Goal: Information Seeking & Learning: Learn about a topic

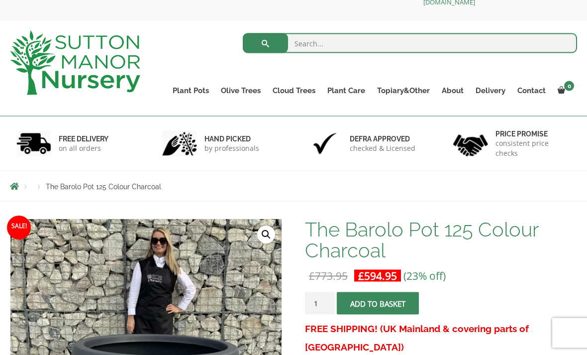
scroll to position [29, 0]
click at [245, 92] on link "Olive Trees" at bounding box center [241, 90] width 52 height 14
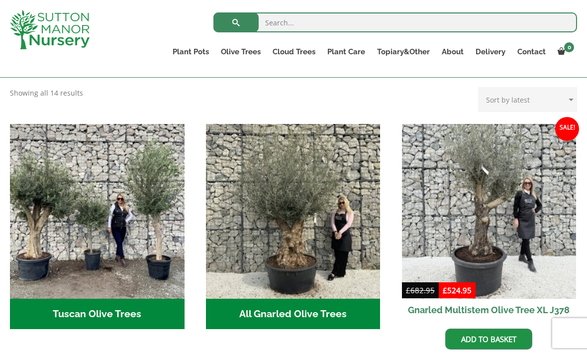
scroll to position [321, 0]
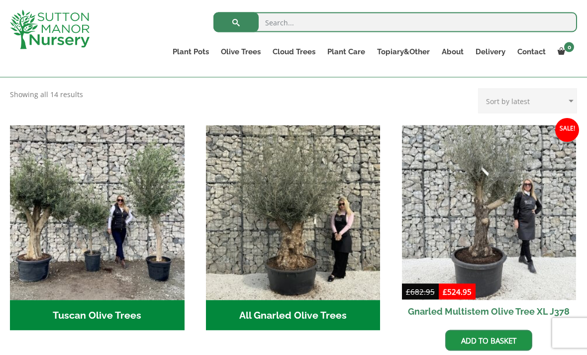
click at [117, 300] on h2 "Tuscan Olive Trees (5)" at bounding box center [97, 315] width 175 height 31
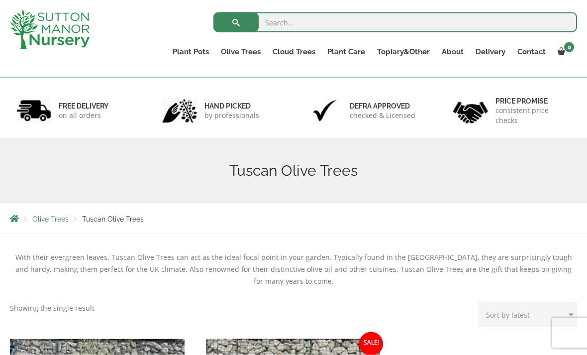
scroll to position [29, 0]
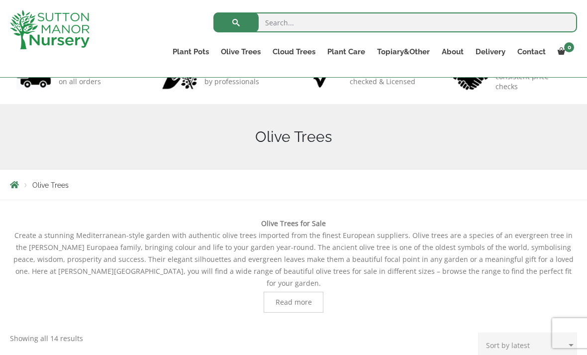
scroll to position [67, 0]
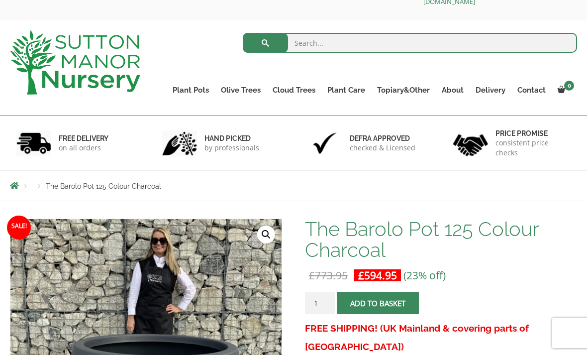
click at [0, 0] on ul "Ilex Crenata Cloud Trees Castlewellan Ligustrum Pom Poms" at bounding box center [0, 0] width 0 height 0
click at [0, 0] on link "Ilex Crenata Cloud Trees" at bounding box center [0, 0] width 0 height 0
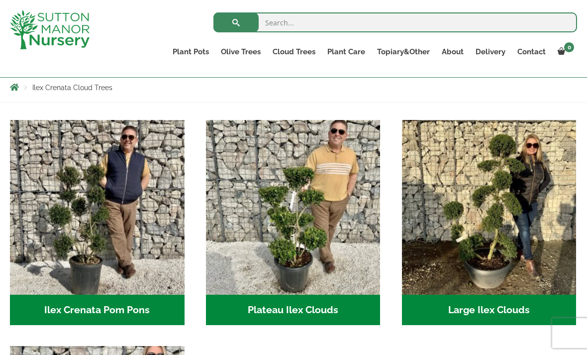
scroll to position [171, 0]
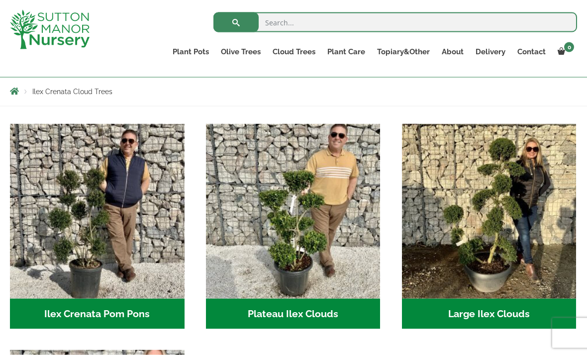
click at [481, 309] on h2 "Large Ilex Clouds (38)" at bounding box center [489, 313] width 175 height 31
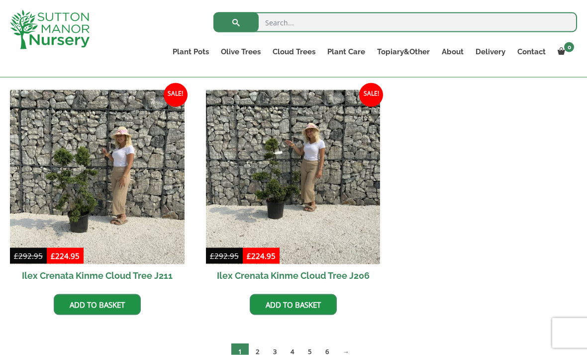
scroll to position [488, 0]
click at [342, 346] on link "→" at bounding box center [346, 351] width 20 height 16
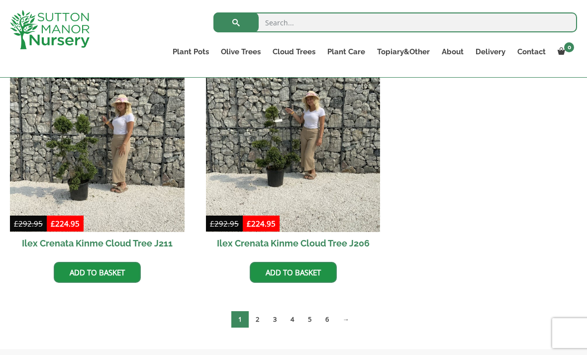
click at [0, 0] on ul "Palm Trees Ilex Crenata Laurus Nobilis Bay Trees Bay Trees (Laurus Nobilis) Lig…" at bounding box center [0, 0] width 0 height 0
click at [0, 0] on link "Bay Trees (Laurus Nobilis)" at bounding box center [0, 0] width 0 height 0
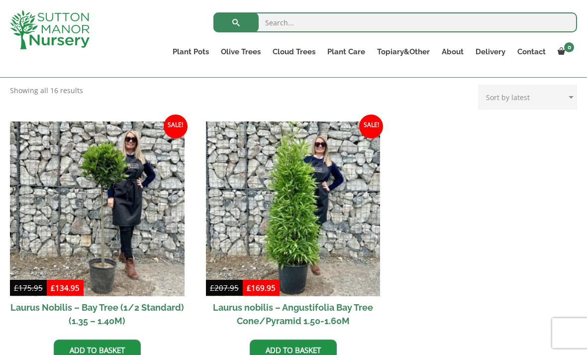
scroll to position [208, 0]
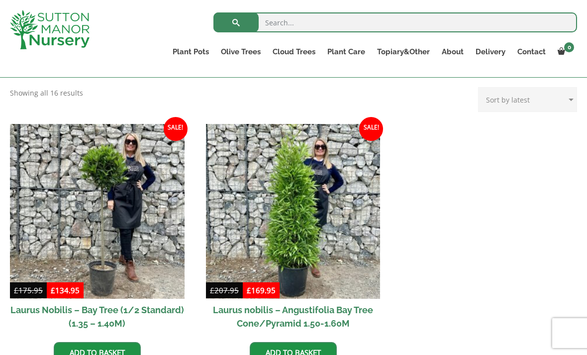
click at [0, 0] on link "Ilex Crenata" at bounding box center [0, 0] width 0 height 0
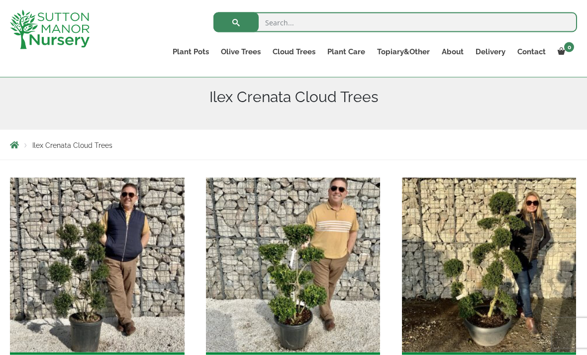
scroll to position [118, 0]
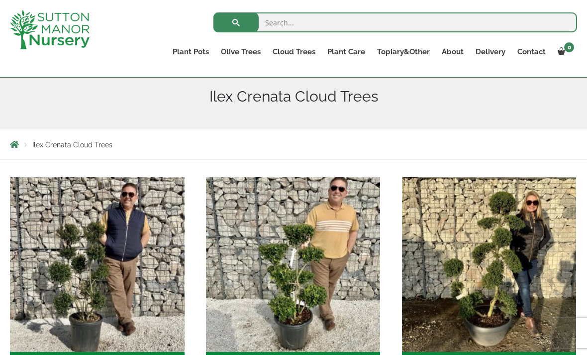
click at [0, 0] on link "Bay Trees (Laurus Nobilis)" at bounding box center [0, 0] width 0 height 0
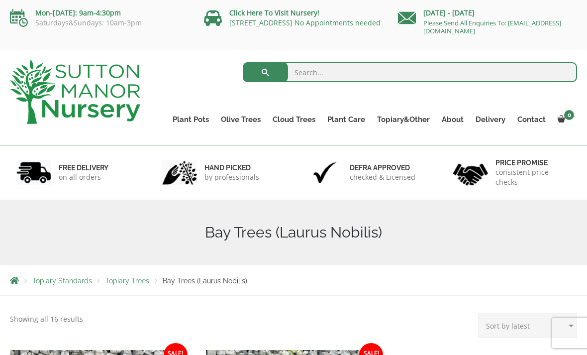
click at [0, 0] on link "Palm Trees" at bounding box center [0, 0] width 0 height 0
click at [0, 0] on link "Ligustrums" at bounding box center [0, 0] width 0 height 0
